Goal: Task Accomplishment & Management: Complete application form

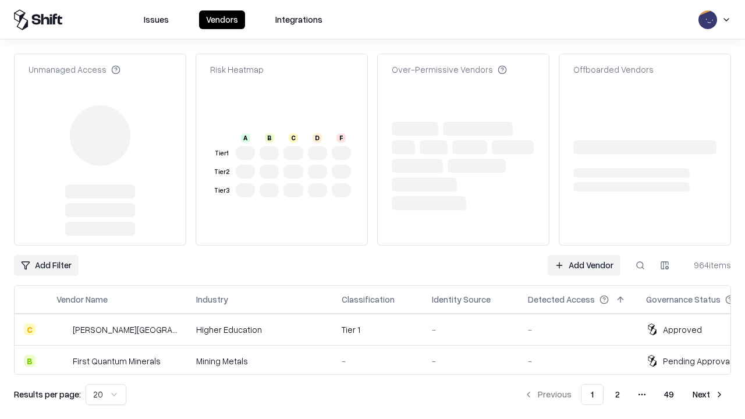
click at [584, 255] on link "Add Vendor" at bounding box center [584, 265] width 73 height 21
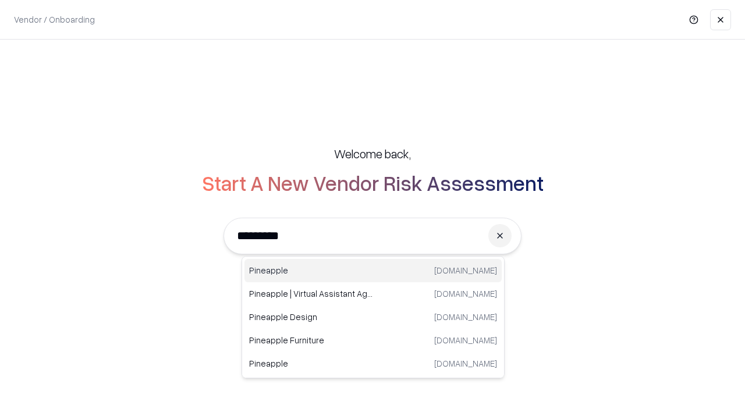
click at [373, 271] on div "Pineapple [DOMAIN_NAME]" at bounding box center [372, 270] width 257 height 23
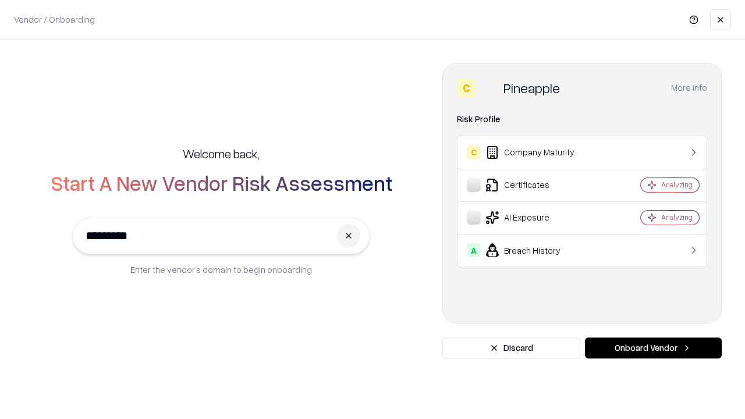
type input "*********"
click at [653, 348] on button "Onboard Vendor" at bounding box center [653, 348] width 137 height 21
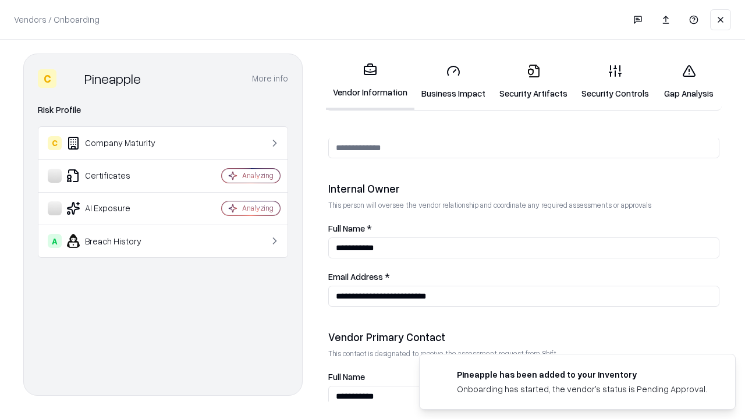
scroll to position [603, 0]
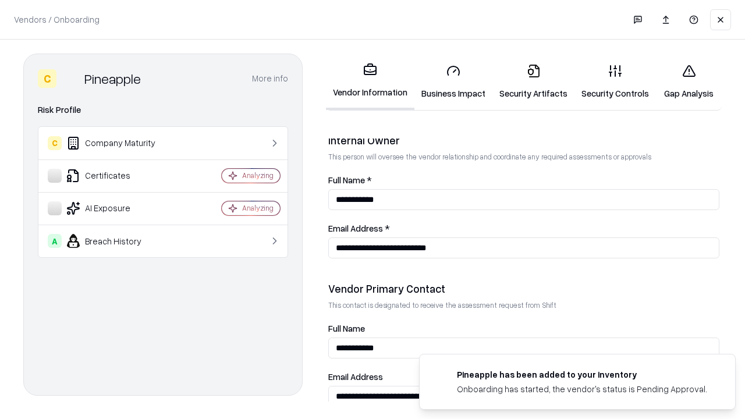
click at [453, 81] on link "Business Impact" at bounding box center [453, 82] width 78 height 54
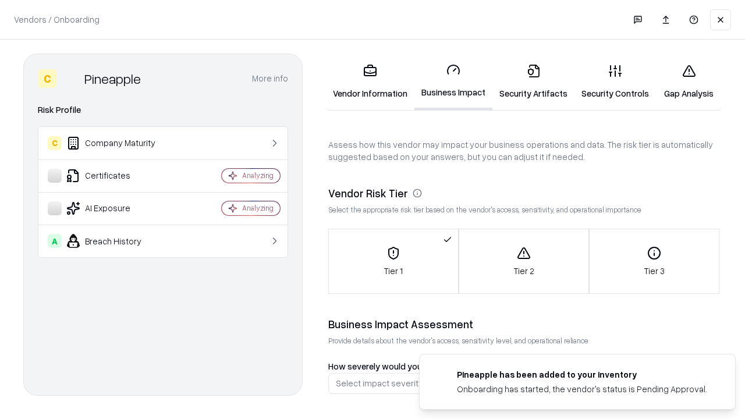
click at [533, 81] on link "Security Artifacts" at bounding box center [533, 82] width 82 height 54
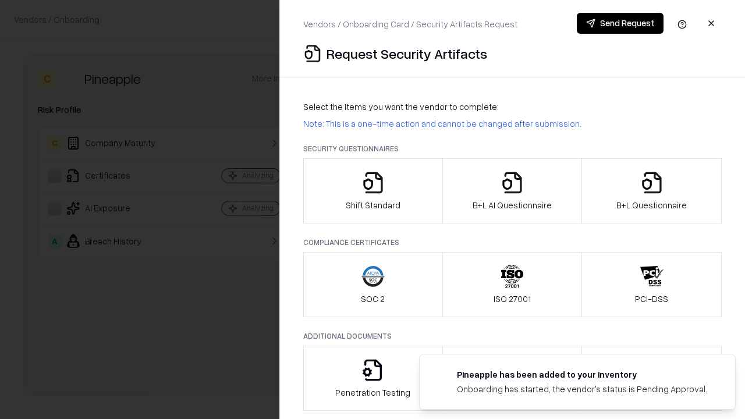
click at [372, 191] on icon "button" at bounding box center [372, 182] width 23 height 23
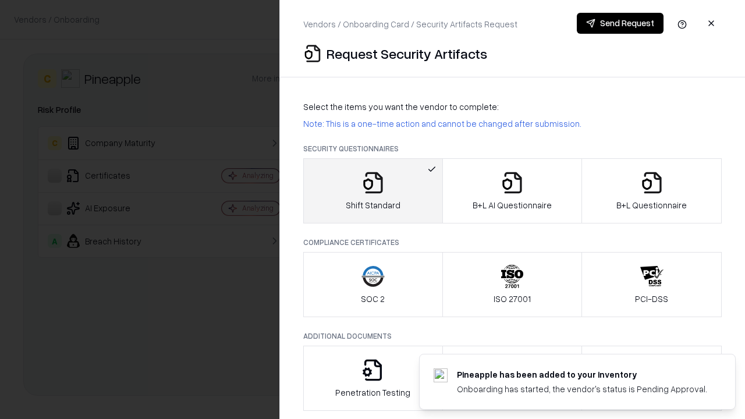
click at [620, 23] on button "Send Request" at bounding box center [620, 23] width 87 height 21
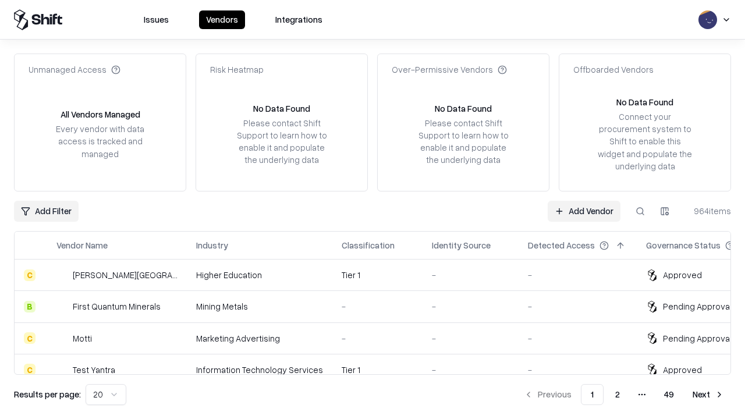
click at [640, 211] on button at bounding box center [640, 211] width 21 height 21
type input "*********"
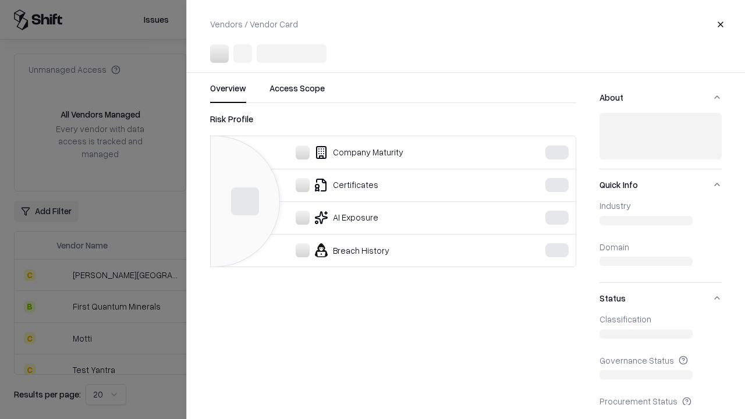
scroll to position [224, 0]
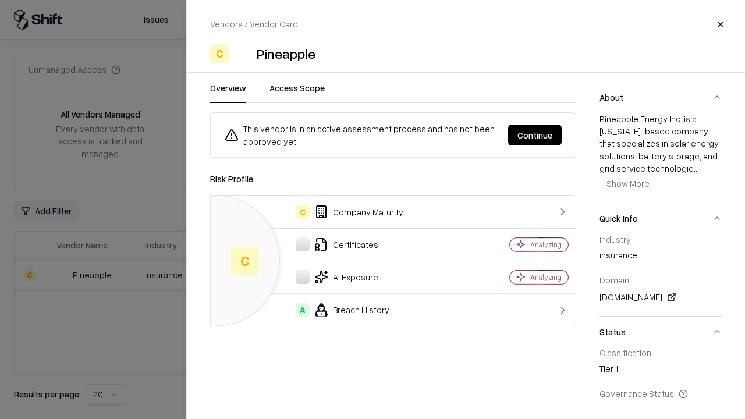
click at [535, 135] on button "Continue" at bounding box center [535, 135] width 54 height 21
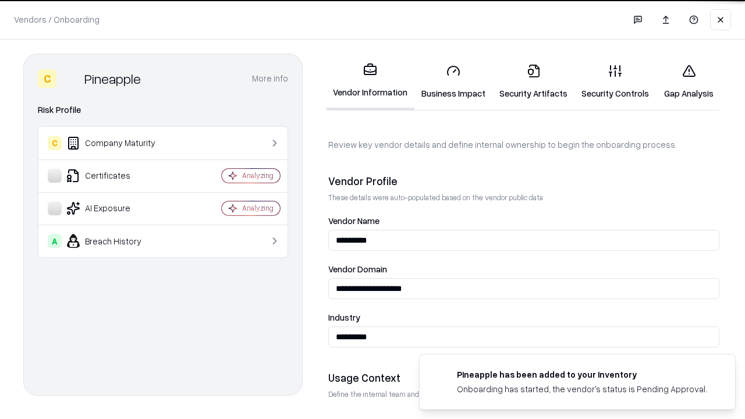
click at [533, 81] on link "Security Artifacts" at bounding box center [533, 82] width 82 height 54
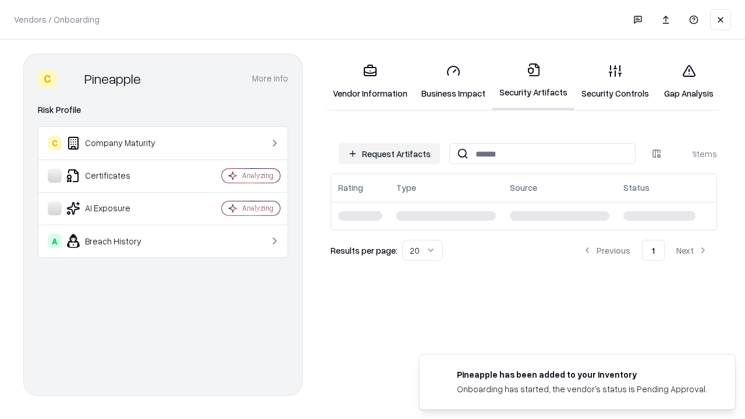
click at [688, 81] on link "Gap Analysis" at bounding box center [689, 82] width 66 height 54
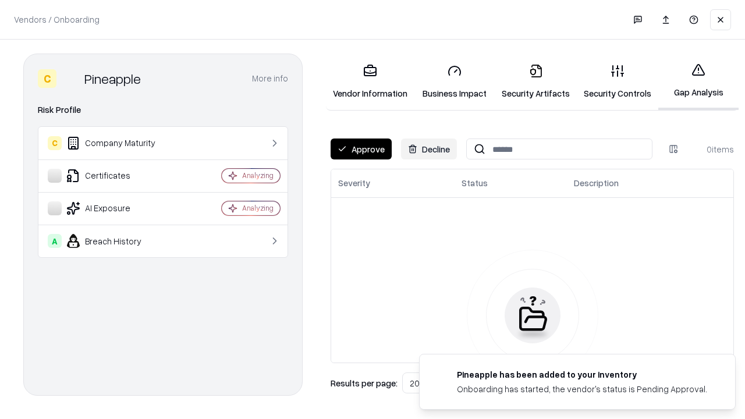
click at [361, 149] on button "Approve" at bounding box center [361, 148] width 61 height 21
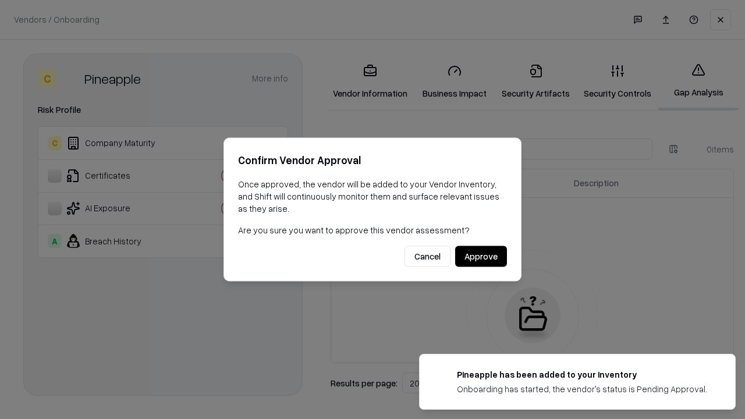
click at [481, 256] on button "Approve" at bounding box center [481, 256] width 52 height 21
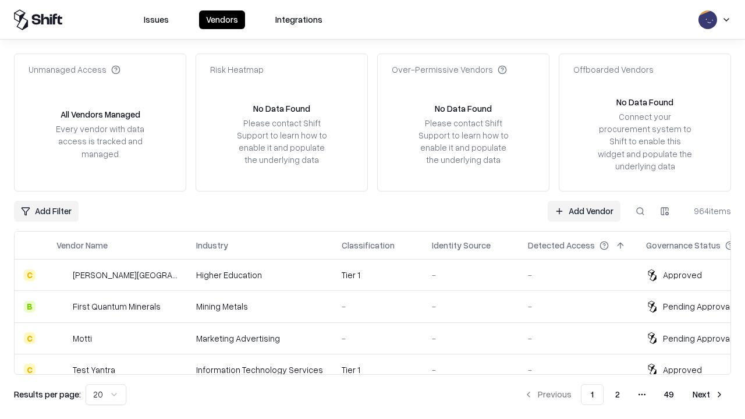
type input "*********"
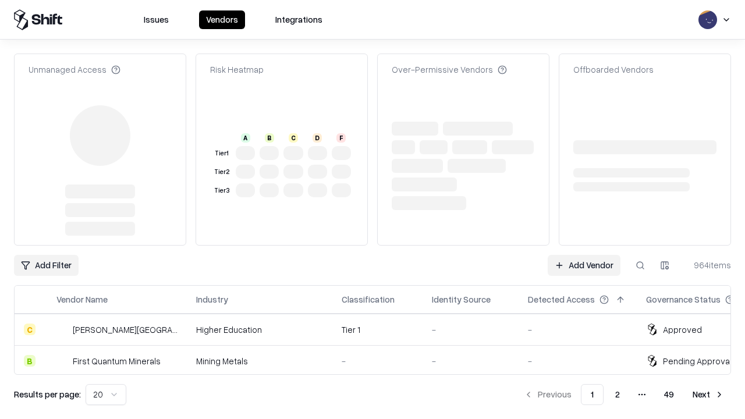
click at [584, 255] on link "Add Vendor" at bounding box center [584, 265] width 73 height 21
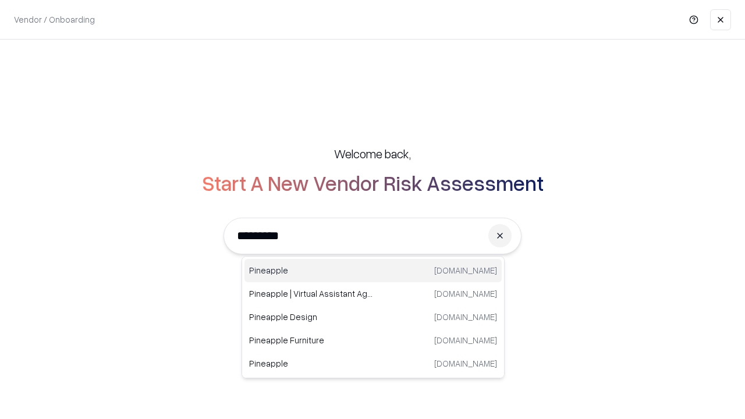
click at [373, 271] on div "Pineapple [DOMAIN_NAME]" at bounding box center [372, 270] width 257 height 23
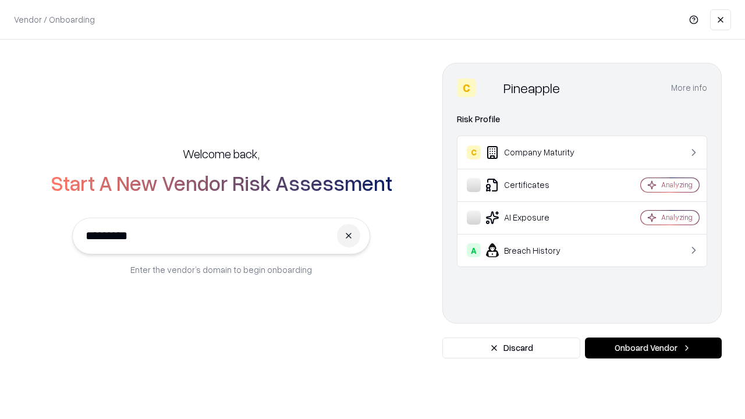
type input "*********"
click at [653, 348] on button "Onboard Vendor" at bounding box center [653, 348] width 137 height 21
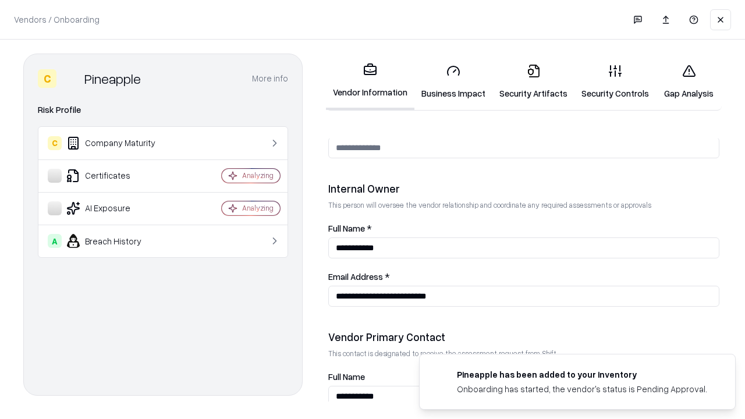
scroll to position [603, 0]
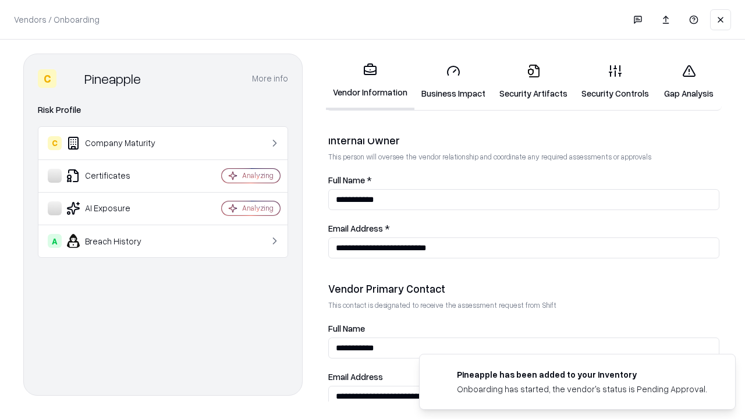
click at [688, 81] on link "Gap Analysis" at bounding box center [689, 82] width 66 height 54
